Goal: Task Accomplishment & Management: Manage account settings

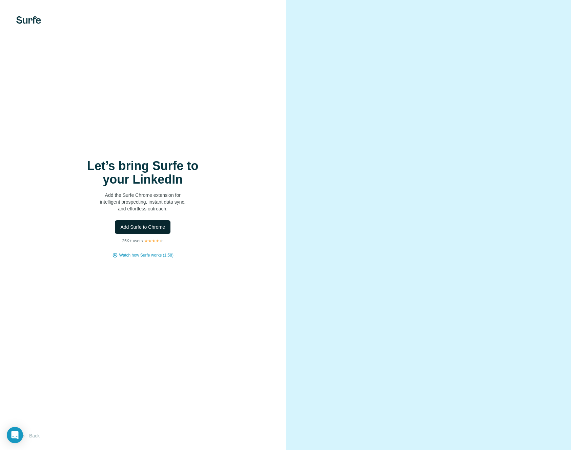
click at [156, 231] on button "Add Surfe to Chrome" at bounding box center [143, 227] width 56 height 14
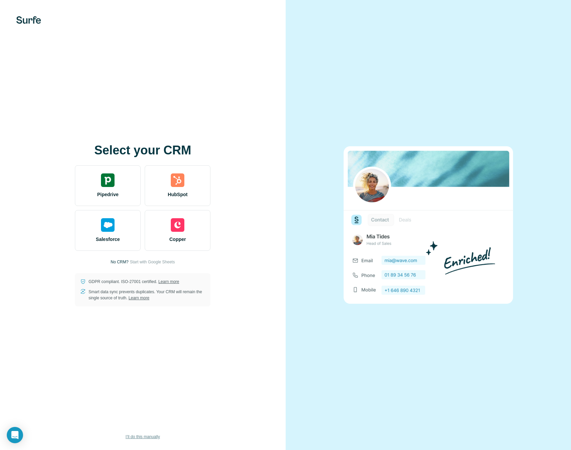
click at [153, 440] on button "I’ll do this manually" at bounding box center [143, 436] width 44 height 10
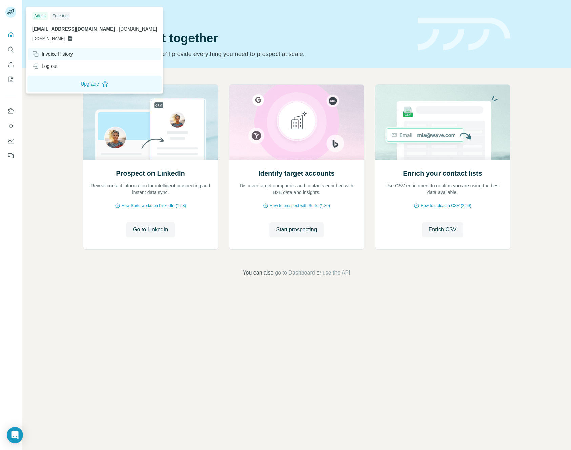
click at [63, 53] on div "Invoice History" at bounding box center [52, 54] width 41 height 7
click at [64, 54] on div "Invoice History" at bounding box center [52, 54] width 41 height 7
click at [62, 56] on div "Invoice History" at bounding box center [52, 54] width 41 height 7
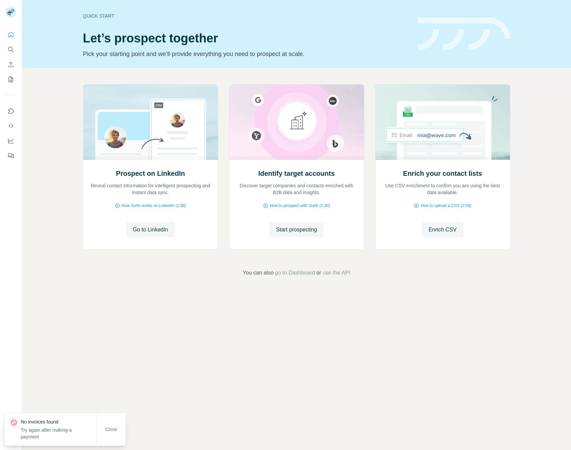
click at [48, 303] on div "Quick start Let’s prospect together Pick your starting point and we’ll provide …" at bounding box center [296, 225] width 549 height 450
